Goal: Obtain resource: Obtain resource

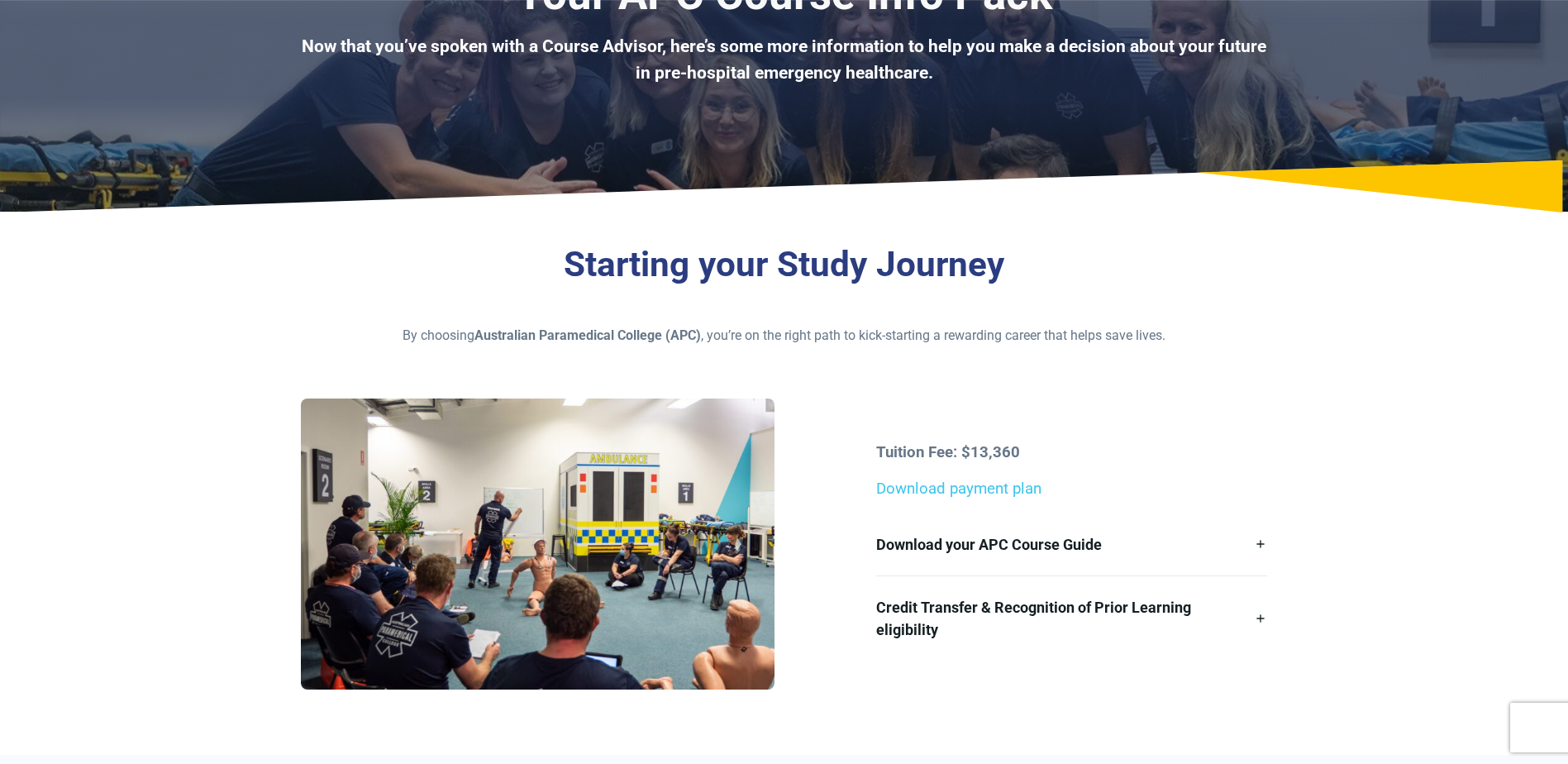
scroll to position [165, 0]
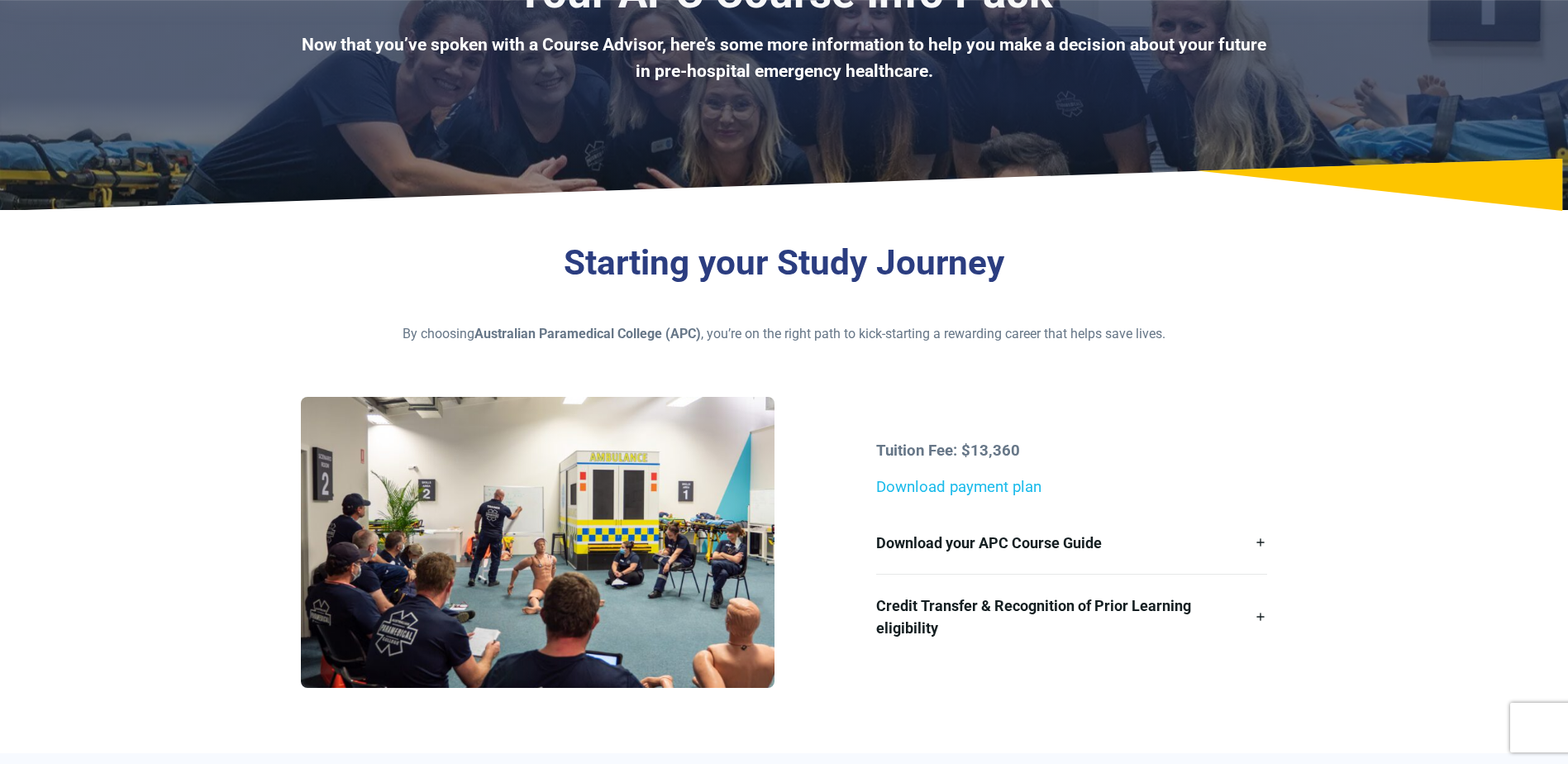
click at [918, 488] on link "Download payment plan" at bounding box center [959, 486] width 165 height 18
click at [1261, 541] on link "Download your APC Course Guide" at bounding box center [1072, 542] width 391 height 62
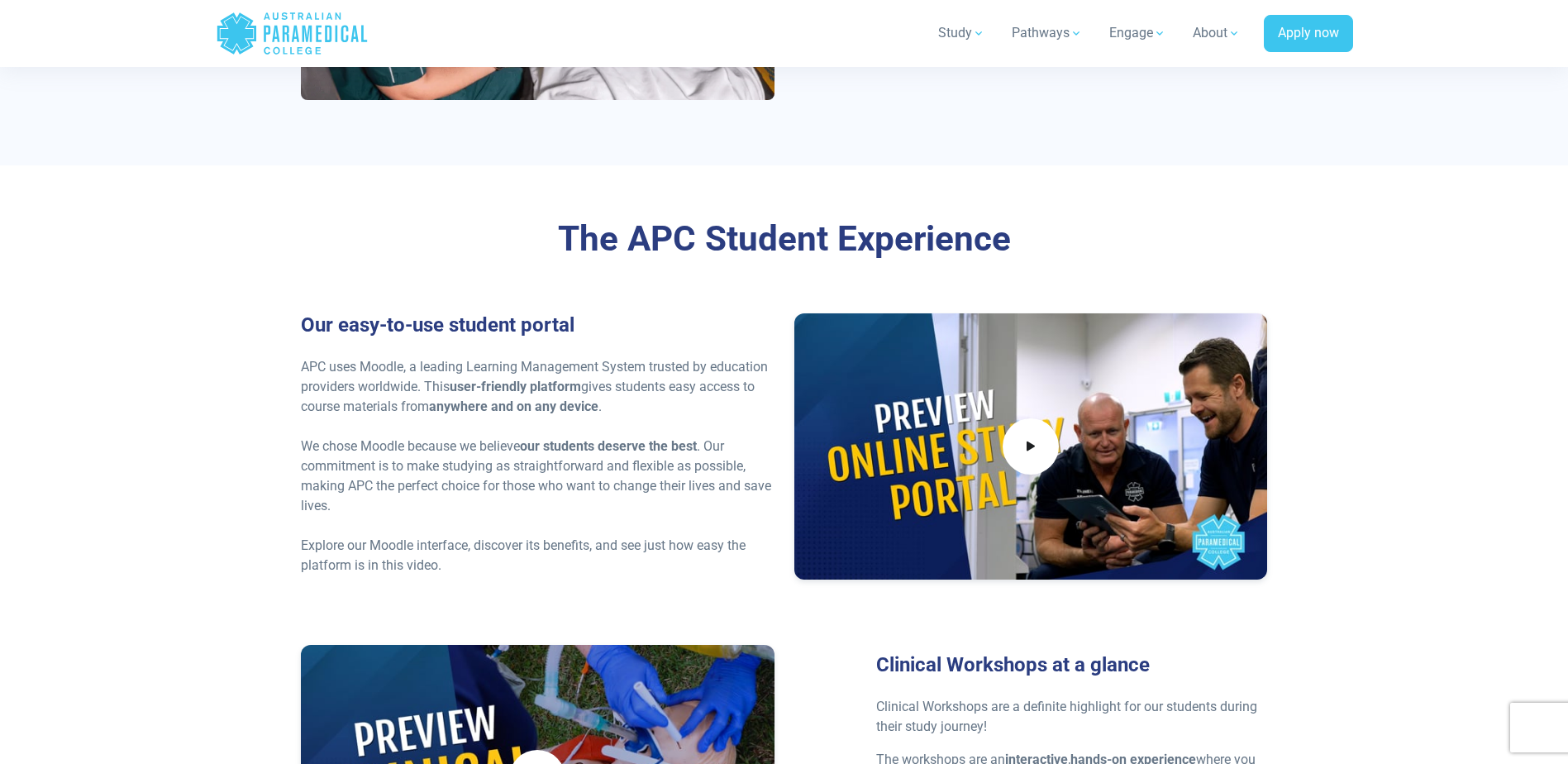
scroll to position [3555, 0]
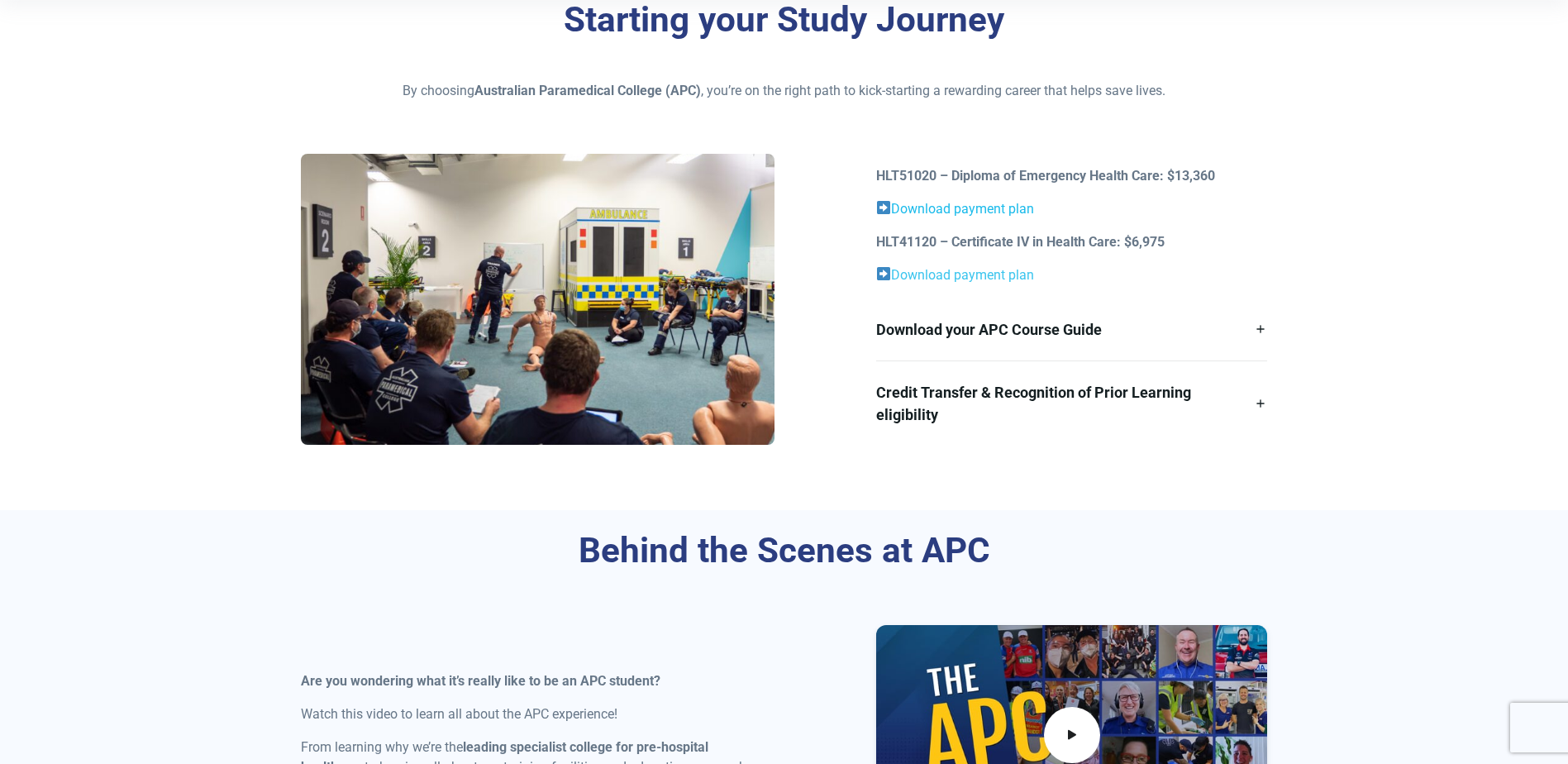
scroll to position [413, 0]
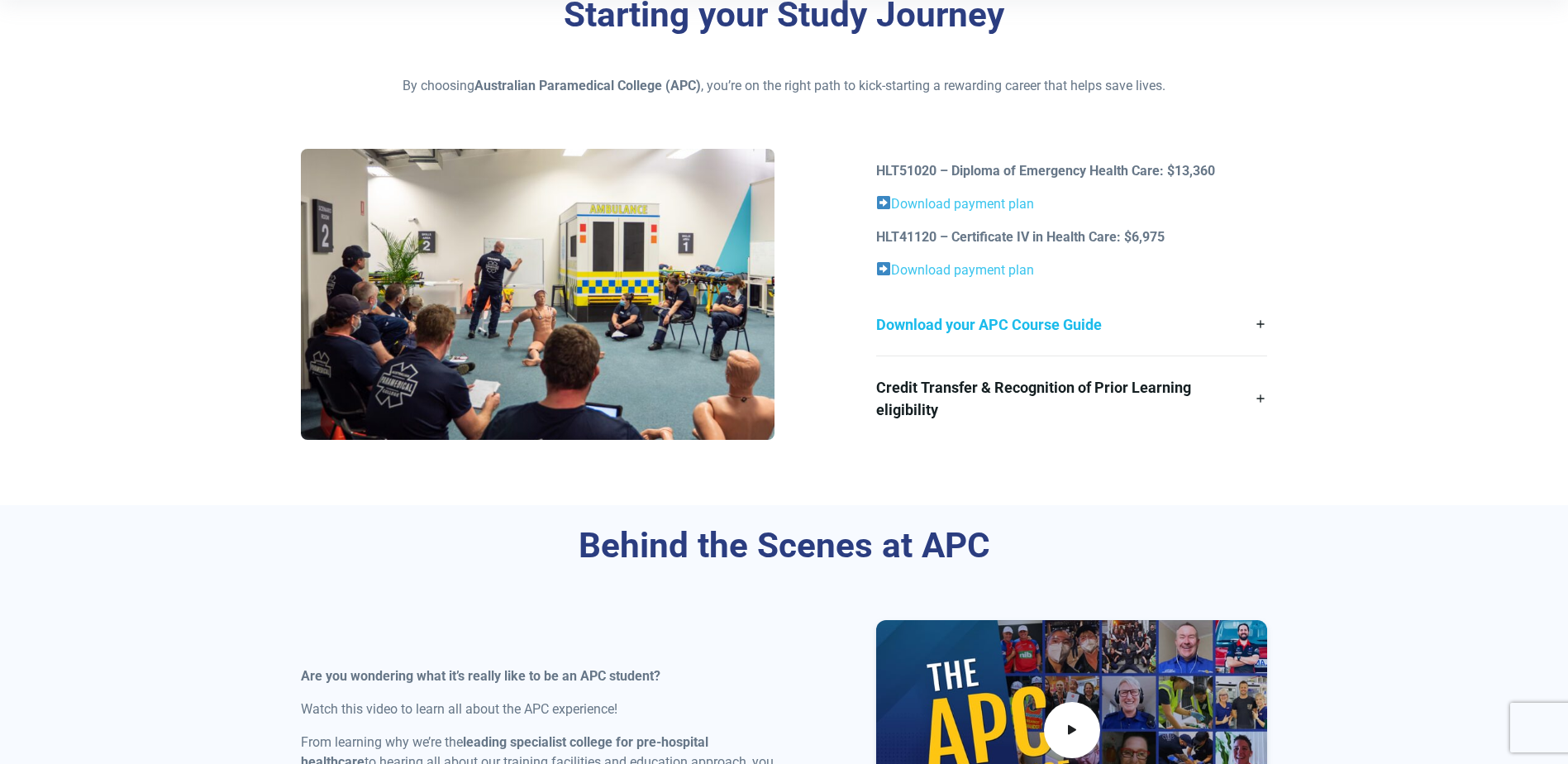
click at [1258, 322] on link "Download your APC Course Guide" at bounding box center [1072, 324] width 391 height 62
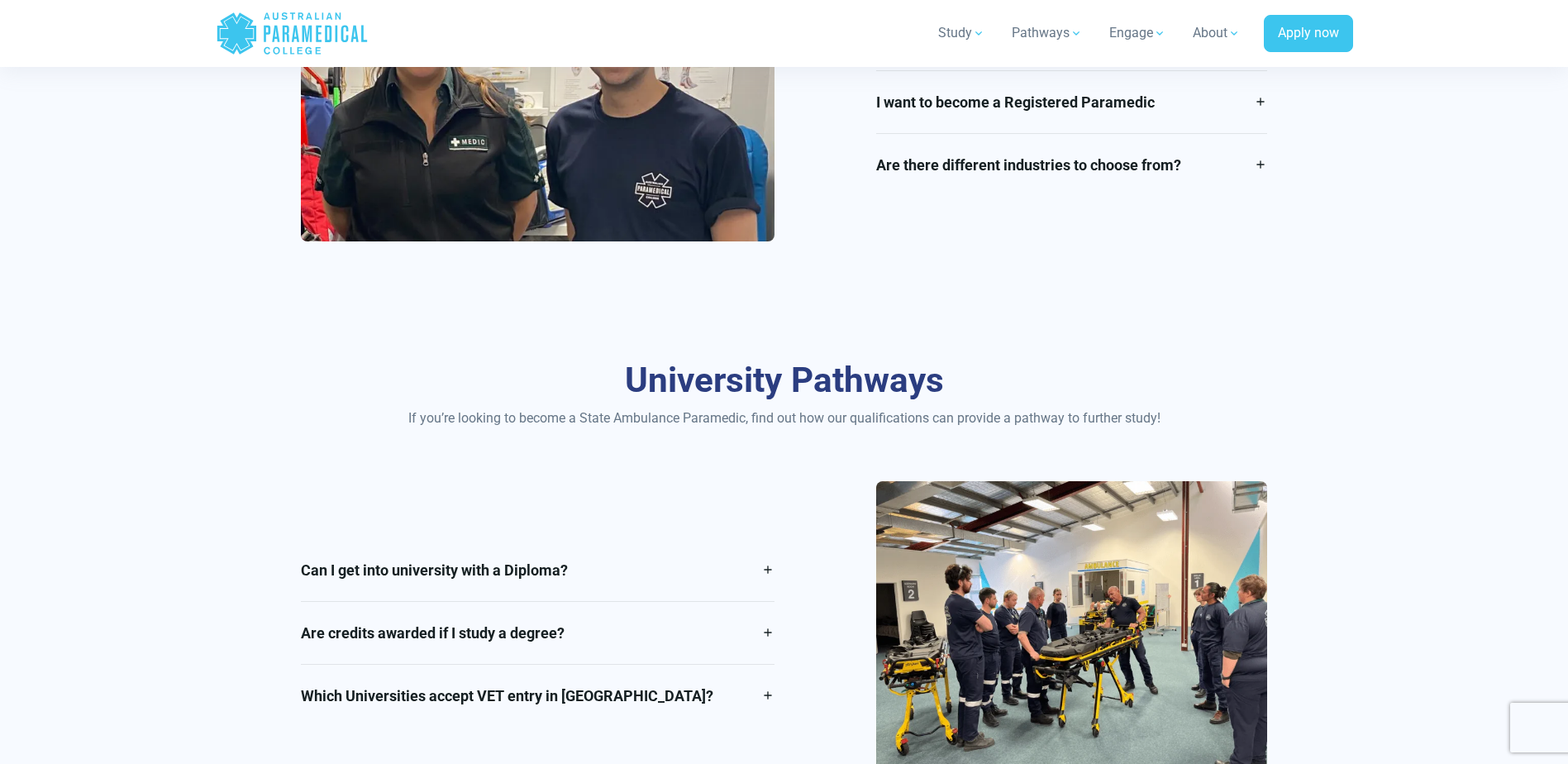
scroll to position [2397, 0]
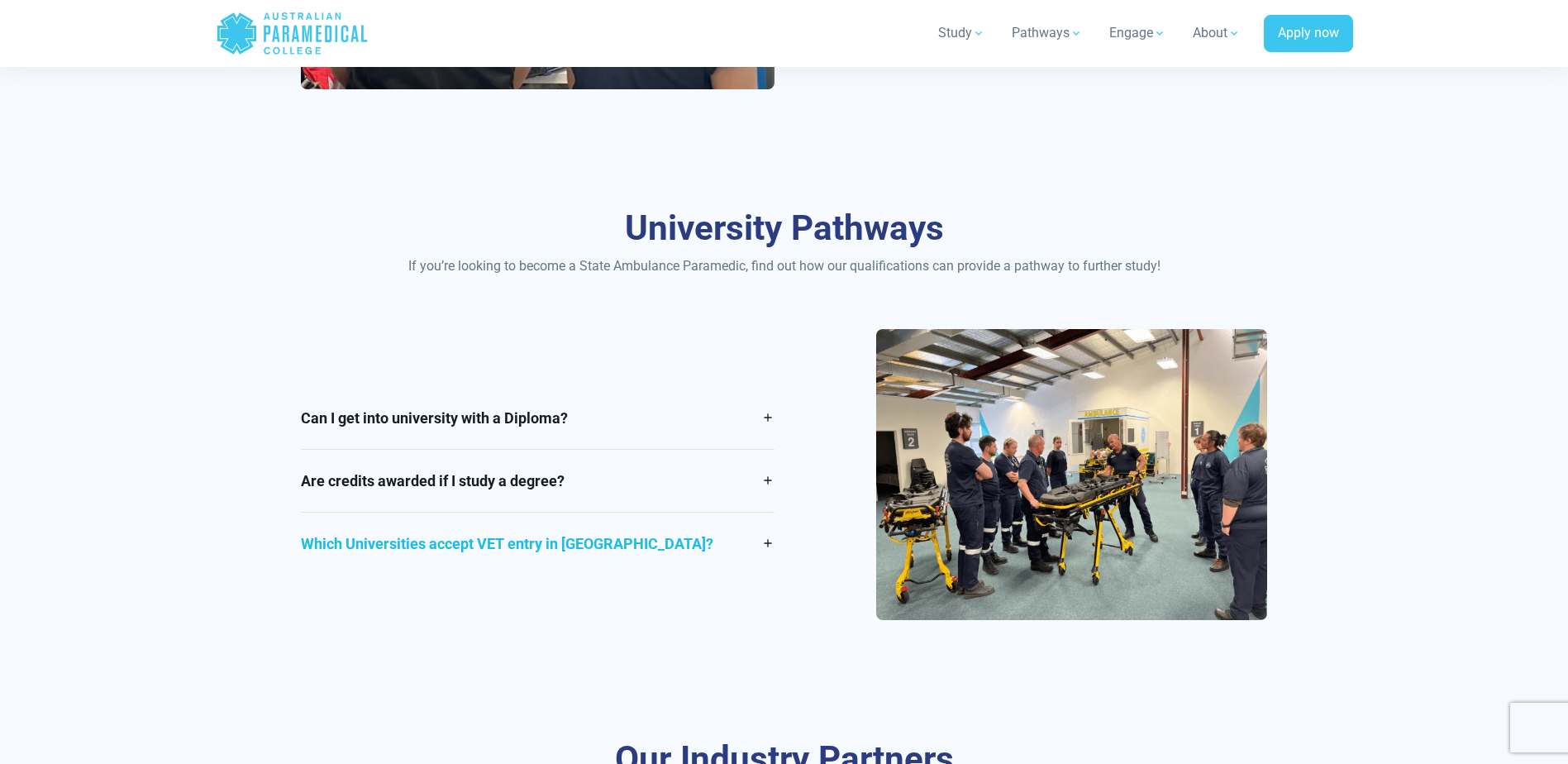
click at [769, 545] on link "Which Universities accept VET entry in [GEOGRAPHIC_DATA]?" at bounding box center [537, 543] width 474 height 62
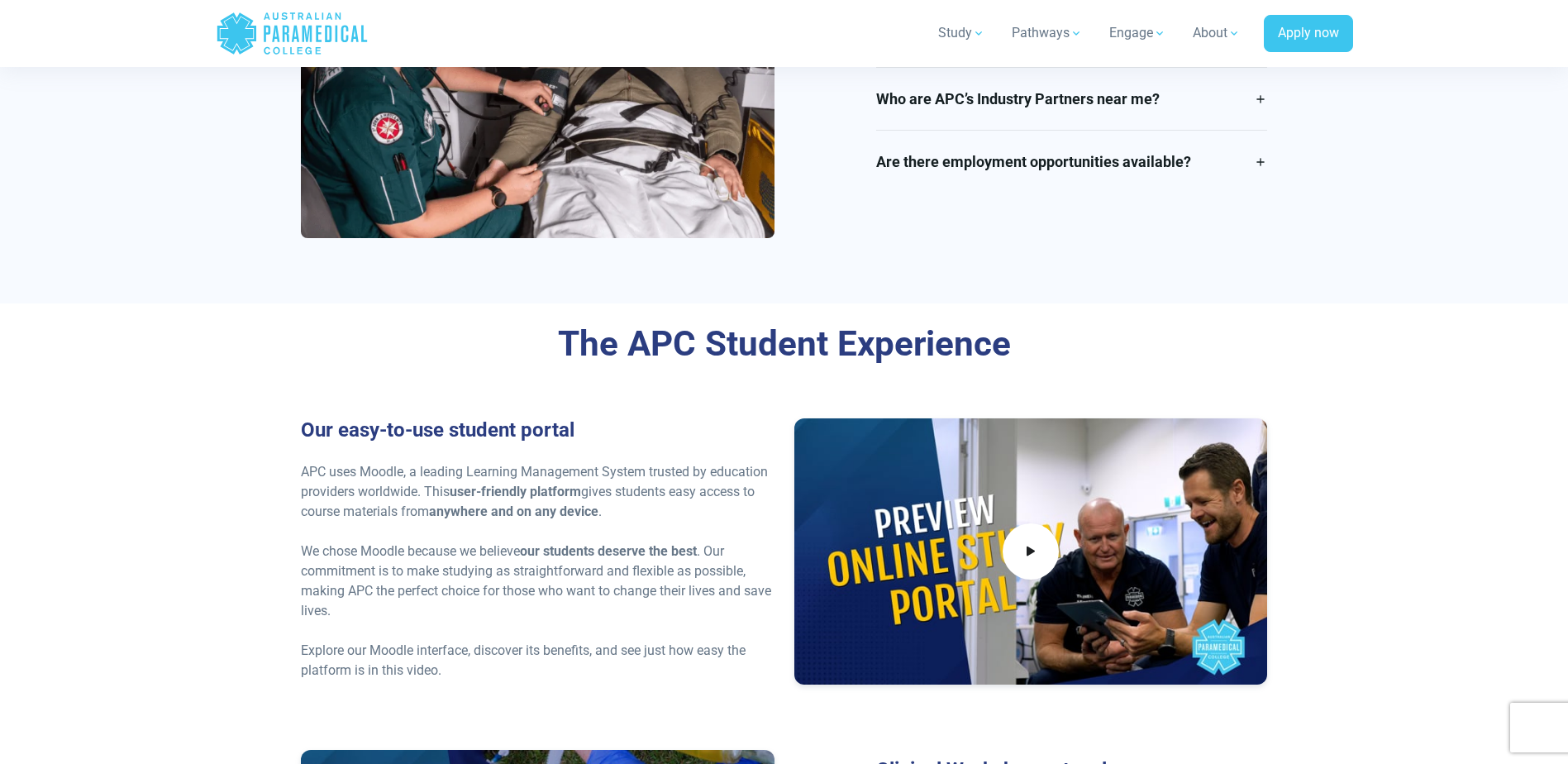
scroll to position [3885, 0]
